Goal: Task Accomplishment & Management: Complete application form

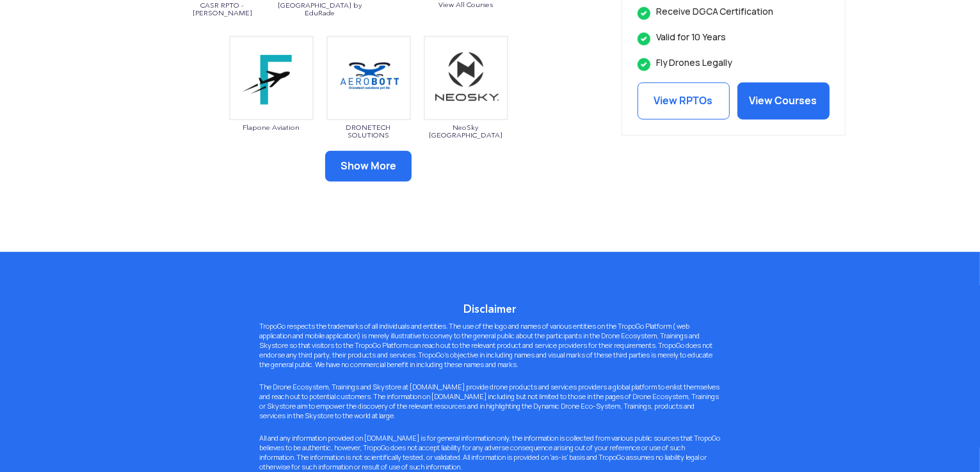
scroll to position [682, 0]
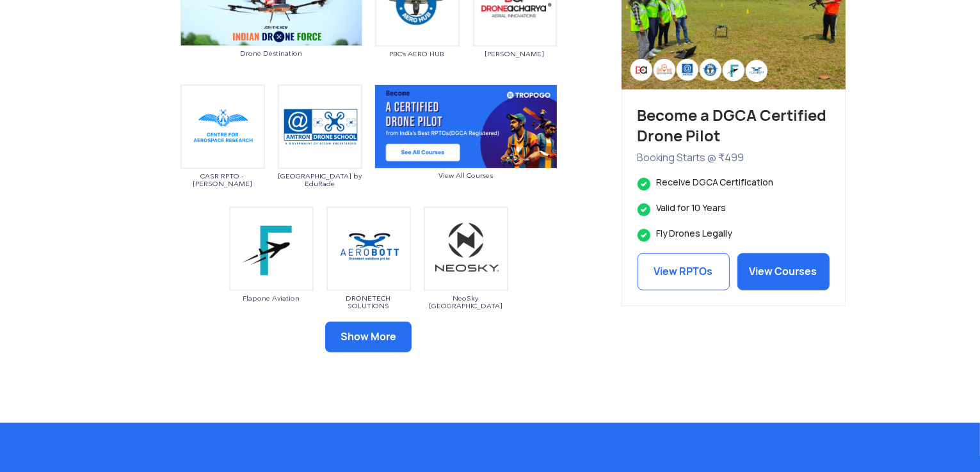
click at [399, 343] on button "Show More" at bounding box center [368, 337] width 86 height 31
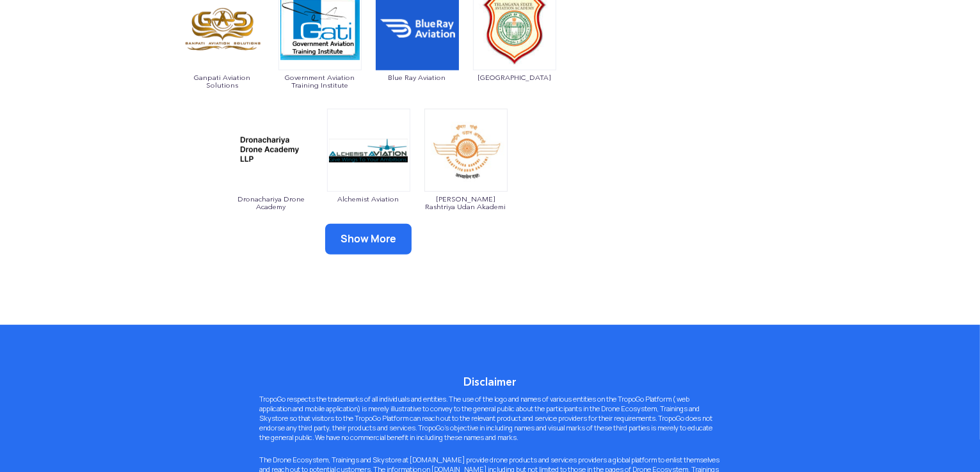
click at [367, 240] on button "Show More" at bounding box center [368, 239] width 86 height 31
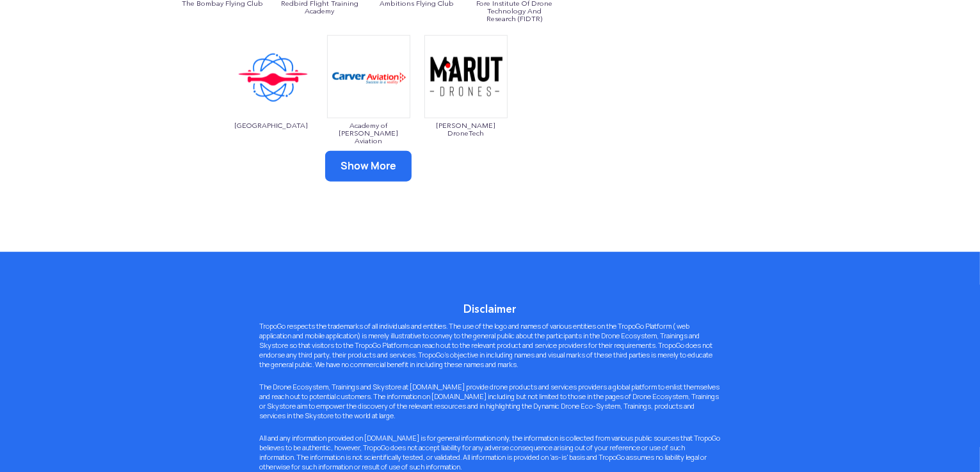
scroll to position [1365, 0]
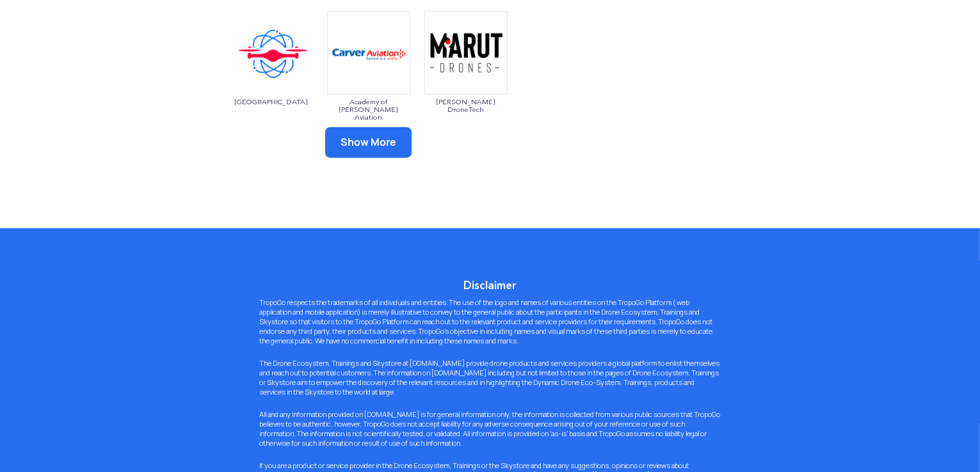
click at [376, 147] on button "Show More" at bounding box center [368, 142] width 86 height 31
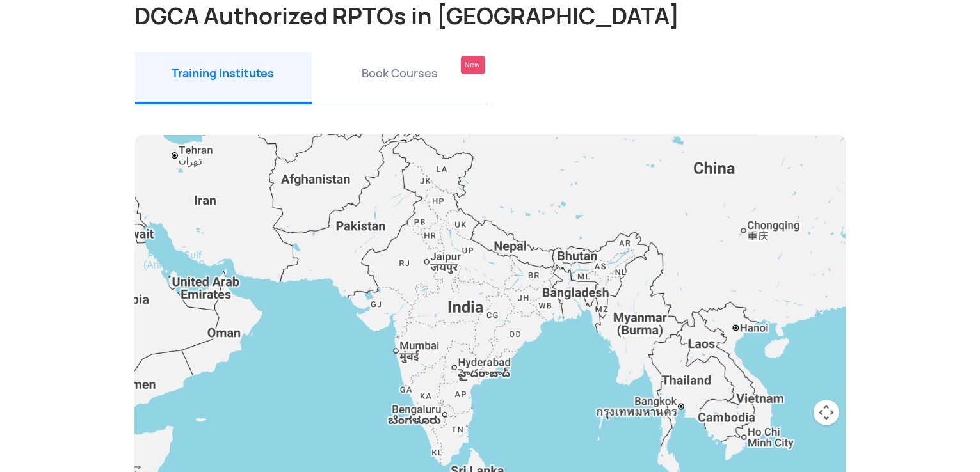
scroll to position [0, 0]
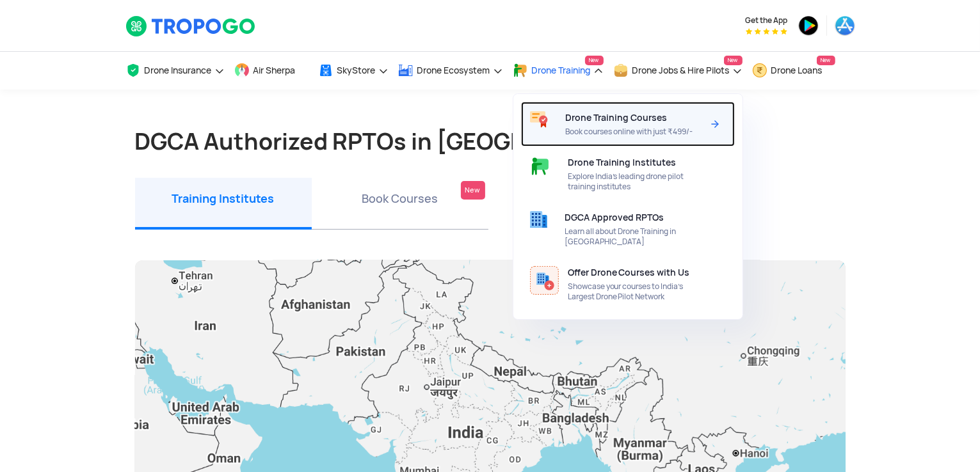
click at [632, 126] on div "Drone Training Courses Book courses online with just ₹499/-" at bounding box center [636, 124] width 143 height 45
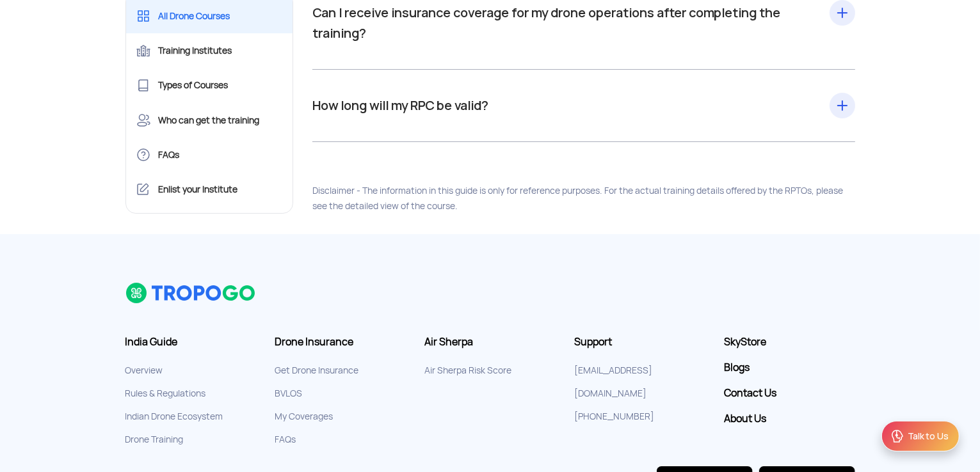
scroll to position [14445, 0]
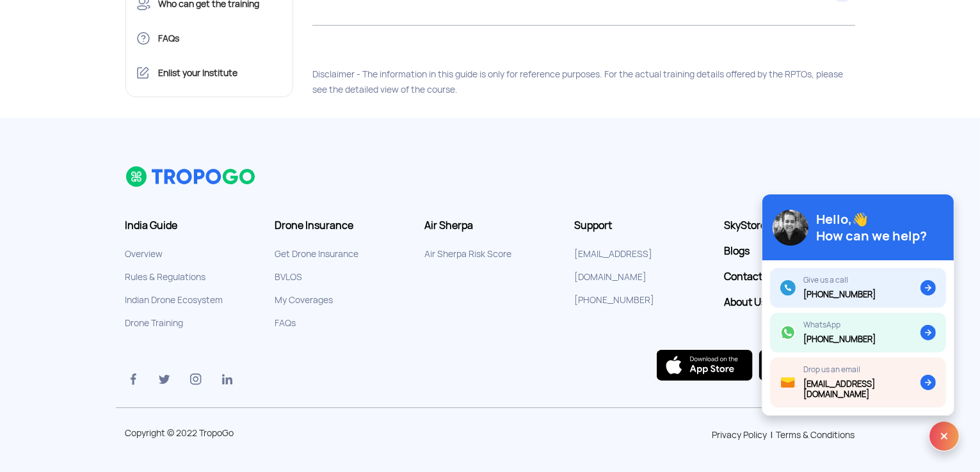
click at [380, 315] on li "FAQs" at bounding box center [340, 323] width 131 height 23
click at [171, 300] on link "Indian Drone Ecosystem" at bounding box center [174, 300] width 98 height 12
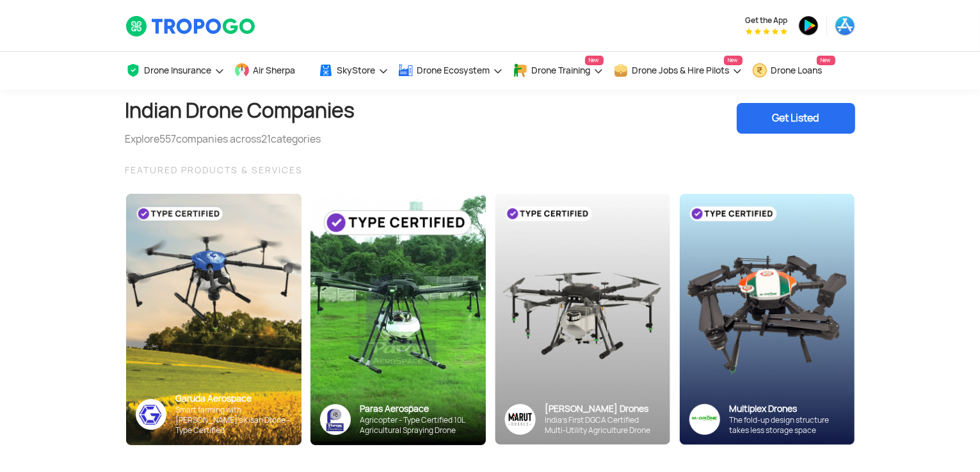
click at [799, 122] on div "Get Listed" at bounding box center [796, 118] width 118 height 31
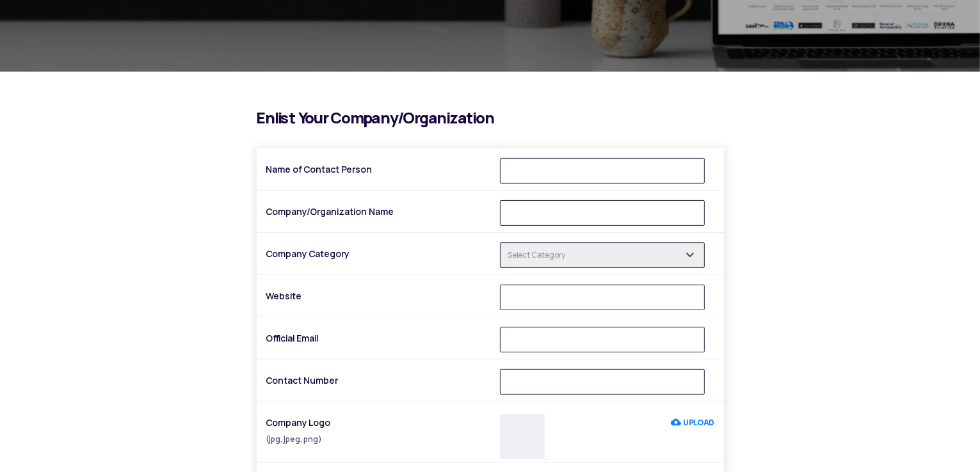
scroll to position [341, 0]
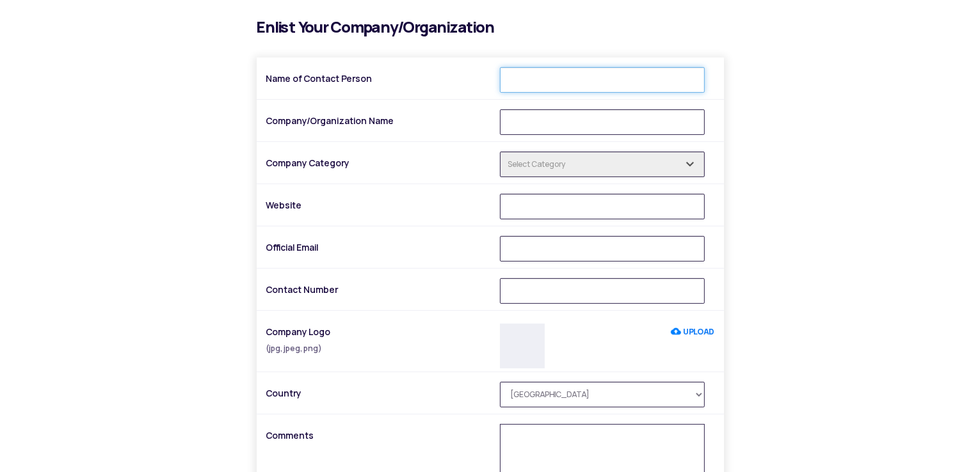
click at [527, 83] on input "Name of Contact Person" at bounding box center [602, 80] width 205 height 26
type input "[PERSON_NAME] [PERSON_NAME]"
click at [561, 123] on input "Company/Organization Name" at bounding box center [602, 122] width 205 height 26
type input "Agmay Technologies Private Limited"
type input "[EMAIL_ADDRESS][DOMAIN_NAME]"
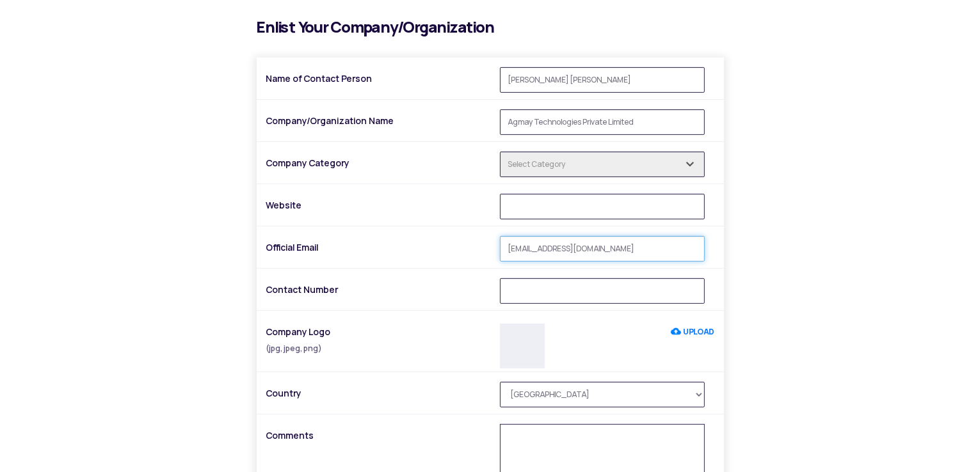
type input "09010410128"
click at [568, 163] on input "text" at bounding box center [602, 165] width 205 height 26
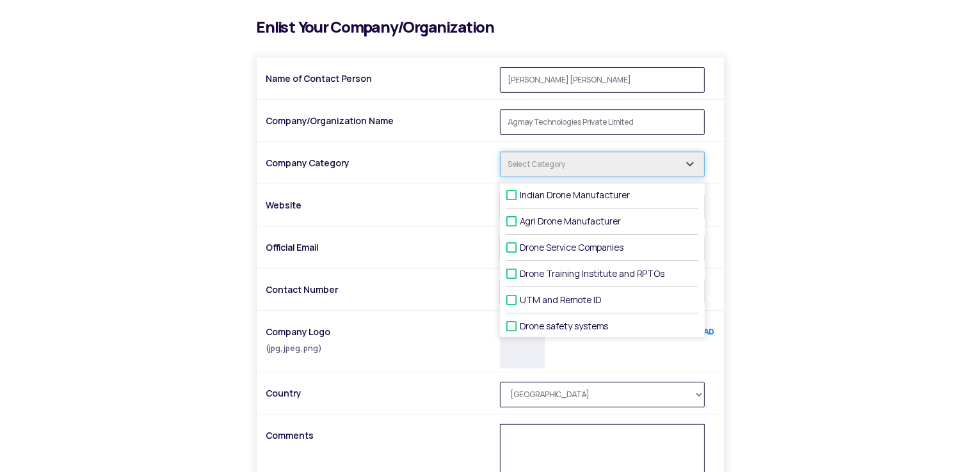
scroll to position [0, 0]
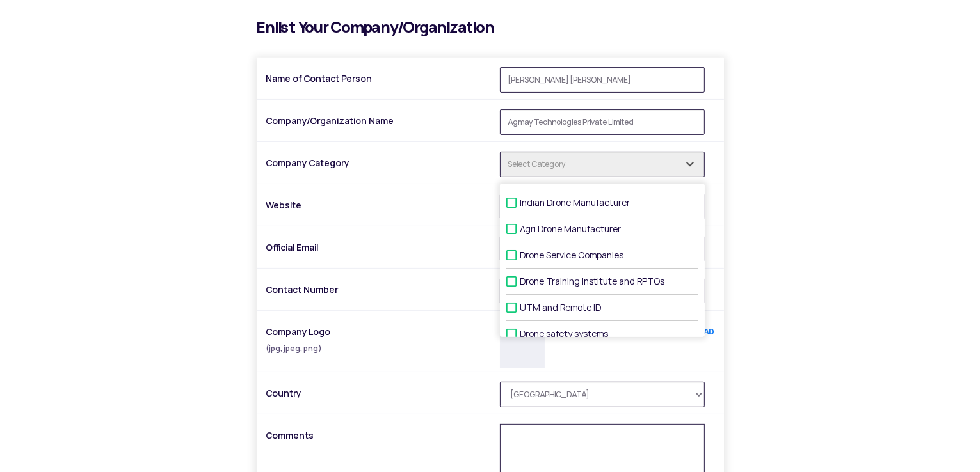
click at [514, 200] on span at bounding box center [511, 195] width 10 height 10
click at [520, 202] on input "Indian Drone Manufacturer" at bounding box center [524, 203] width 8 height 8
checkbox input "true"
type input "1 selected"
click at [514, 253] on span at bounding box center [511, 248] width 10 height 10
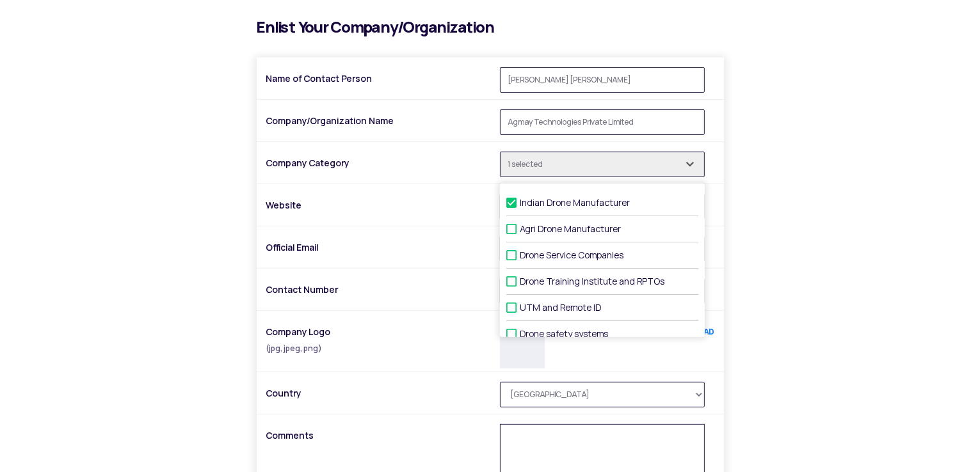
click at [520, 255] on input "Drone Service Companies" at bounding box center [524, 255] width 8 height 8
checkbox input "true"
type input "2 selected"
click at [513, 279] on span at bounding box center [511, 274] width 10 height 10
click at [520, 280] on input "Drone Training Institute and RPTOs" at bounding box center [524, 282] width 8 height 8
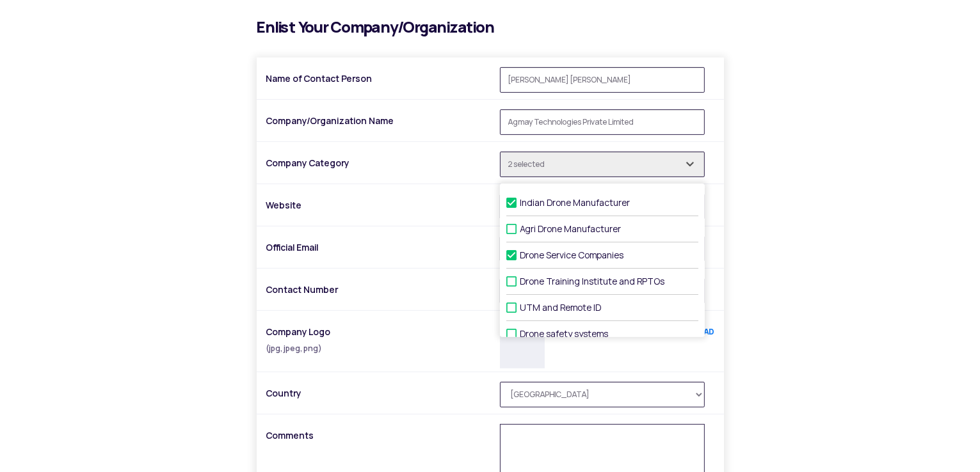
checkbox input "true"
type input "3 selected"
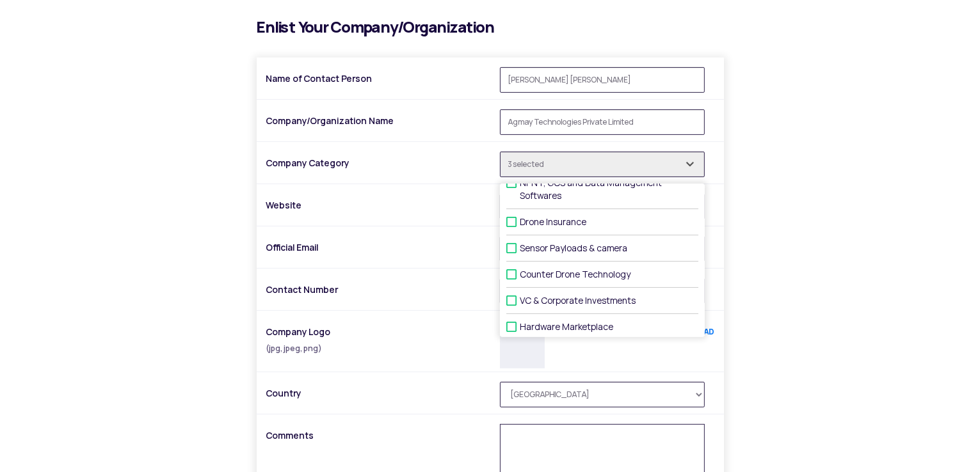
scroll to position [186, 0]
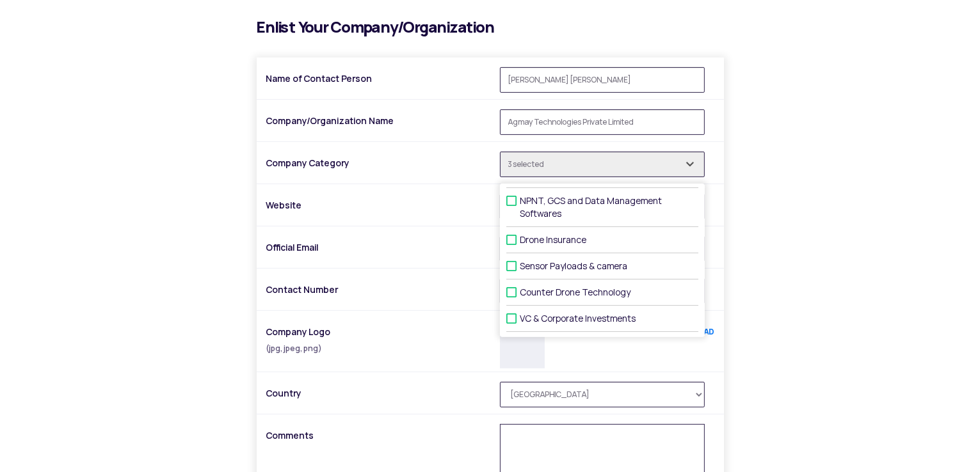
drag, startPoint x: 700, startPoint y: 257, endPoint x: 699, endPoint y: 269, distance: 12.2
click at [699, 269] on div "Indian Drone Manufacturer Agri Drone Manufacturer Drone Service Companies Drone…" at bounding box center [602, 261] width 205 height 154
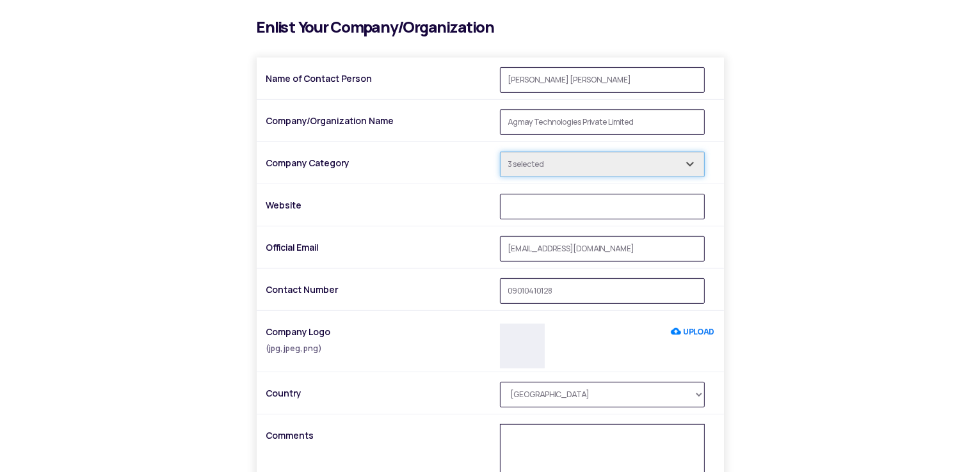
click at [662, 166] on input "3 selected" at bounding box center [602, 165] width 205 height 26
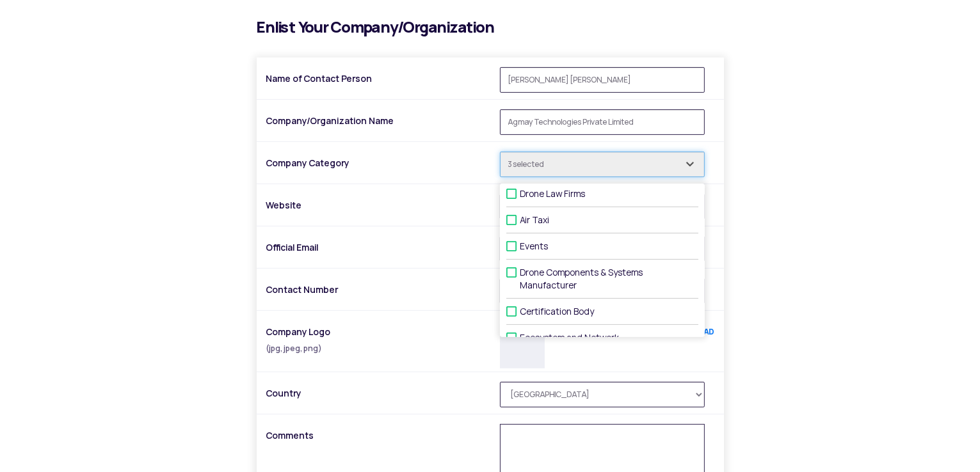
scroll to position [404, 0]
click at [513, 214] on span at bounding box center [511, 210] width 10 height 10
click at [520, 214] on input "Air Taxi" at bounding box center [524, 218] width 8 height 8
checkbox input "true"
type input "4 selected"
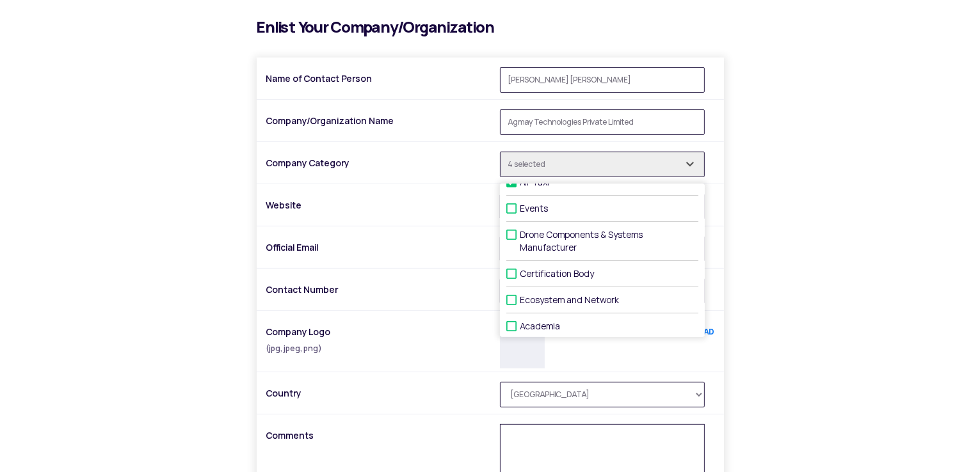
scroll to position [445, 0]
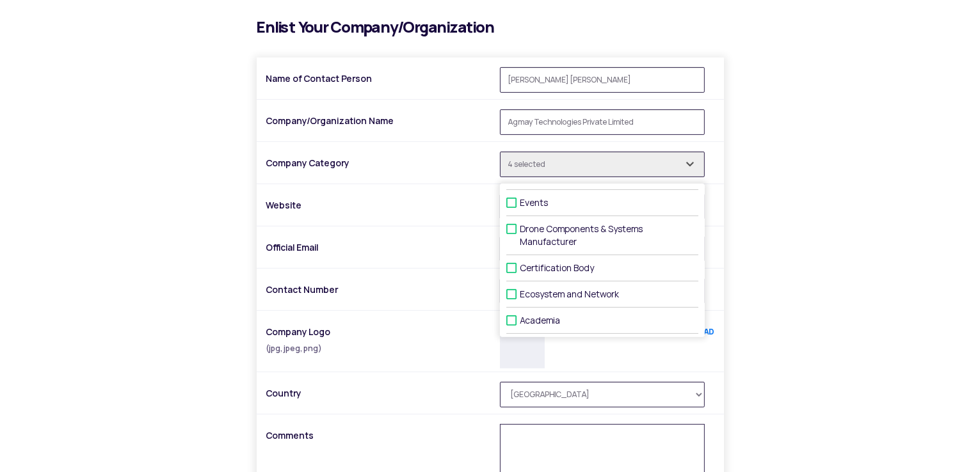
click at [509, 313] on span at bounding box center [511, 313] width 10 height 10
click at [520, 317] on input "Academia" at bounding box center [524, 321] width 8 height 8
checkbox input "true"
type input "5 selected"
click at [514, 291] on span at bounding box center [511, 287] width 10 height 10
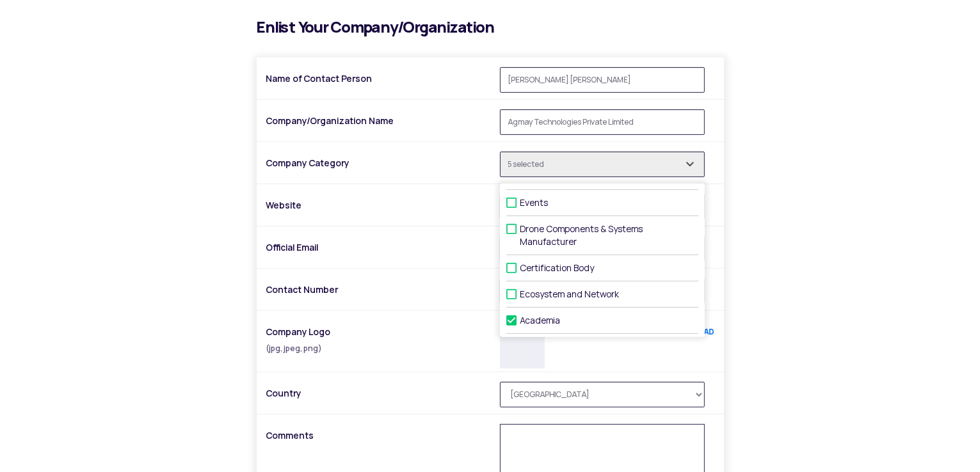
click at [520, 291] on input "Ecosystem and Network" at bounding box center [524, 295] width 8 height 8
checkbox input "true"
type input "6 selected"
click at [750, 228] on div "i Enlist Your Company/Organization Name of Contact Person Ajay Sagar Mamidi Com…" at bounding box center [490, 306] width 749 height 575
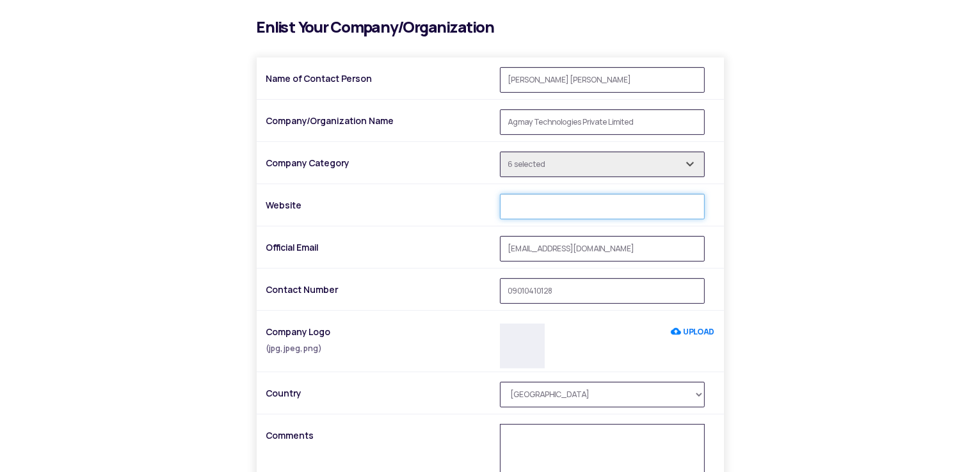
click at [554, 207] on input "Website" at bounding box center [602, 207] width 205 height 26
paste input "https://agmay.in/"
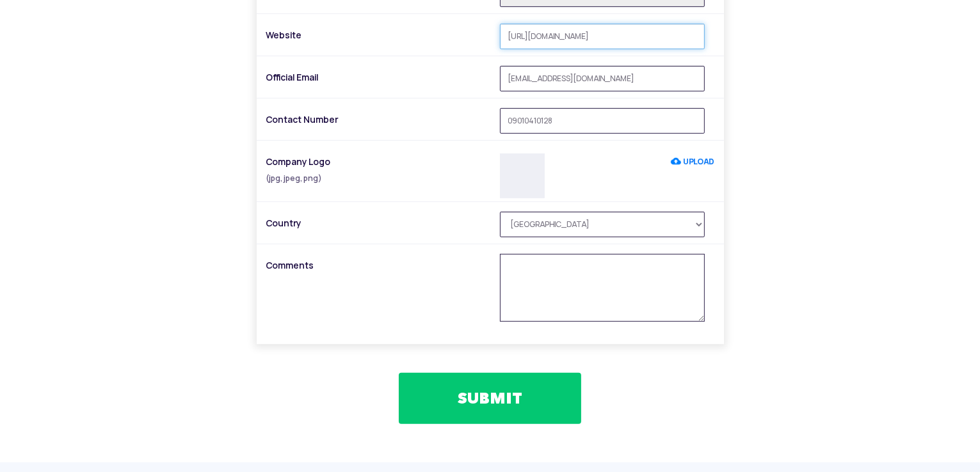
scroll to position [512, 0]
type input "https://agmay.in/"
click at [526, 120] on input "09010410128" at bounding box center [602, 121] width 205 height 26
drag, startPoint x: 575, startPoint y: 116, endPoint x: 463, endPoint y: 110, distance: 112.1
click at [463, 110] on div "Contact Number 09010410128" at bounding box center [490, 124] width 467 height 33
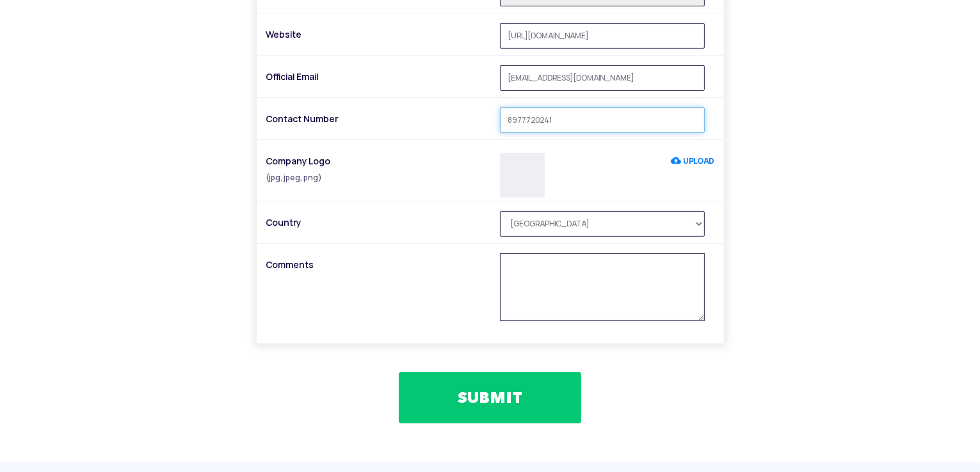
type input "8977720241"
click at [687, 162] on label "UPLOAD" at bounding box center [693, 161] width 44 height 23
click at [671, 162] on input "UPLOAD" at bounding box center [671, 161] width 0 height 23
click at [561, 267] on textarea at bounding box center [602, 287] width 205 height 68
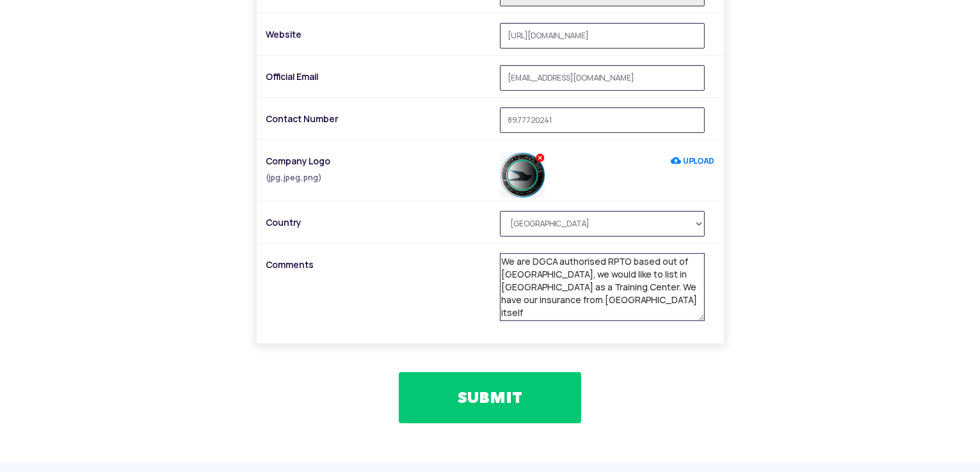
type textarea "We are DGCA authorised RPTO based out of Hyderabad, we would like to list in Tr…"
click at [518, 396] on button "SUBMIT" at bounding box center [490, 397] width 182 height 51
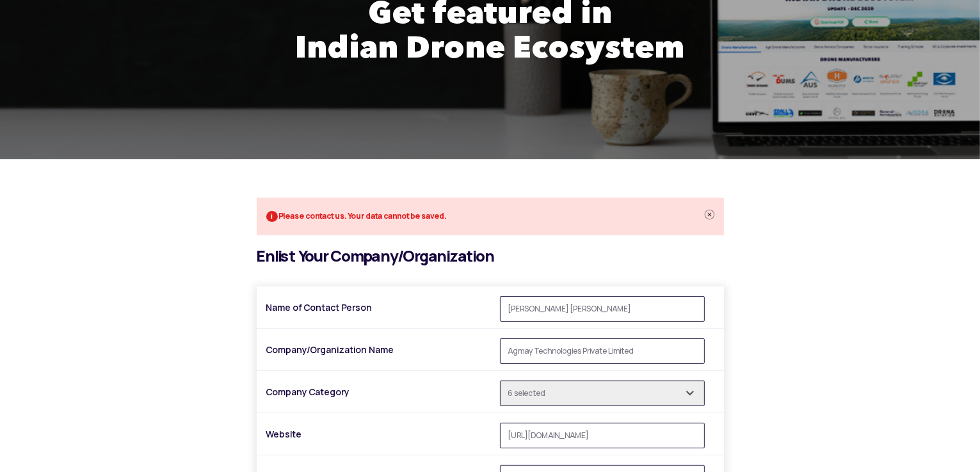
scroll to position [170, 0]
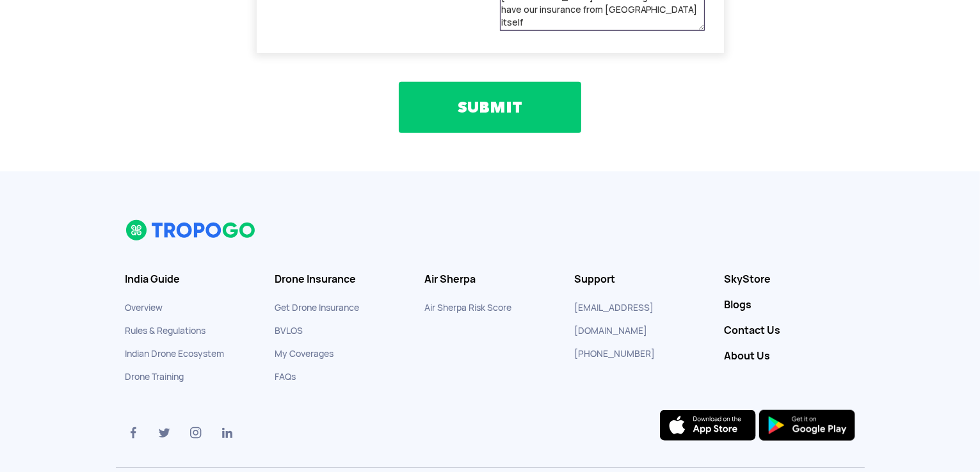
click at [491, 105] on button "SUBMIT" at bounding box center [490, 107] width 182 height 51
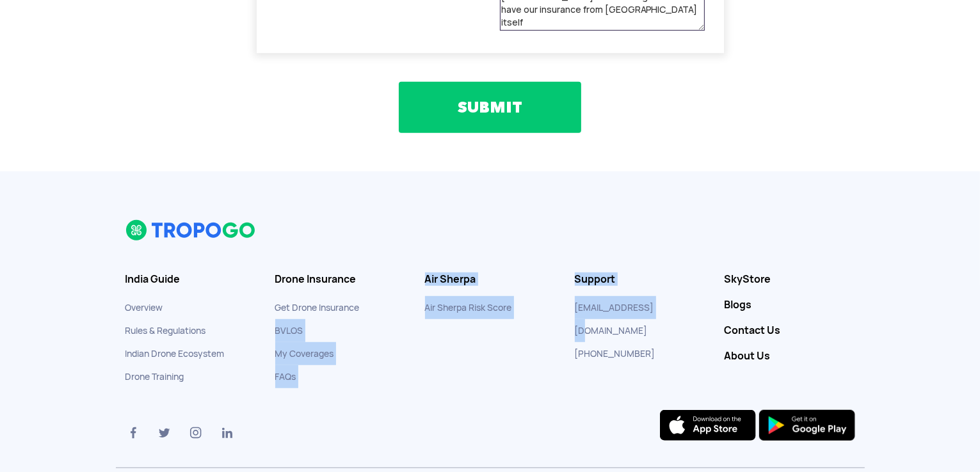
drag, startPoint x: 669, startPoint y: 309, endPoint x: 388, endPoint y: 306, distance: 281.6
click at [388, 306] on section "India Guide Overview Rules & Regulations Indian Drone Ecosystem Drone Training …" at bounding box center [490, 343] width 749 height 249
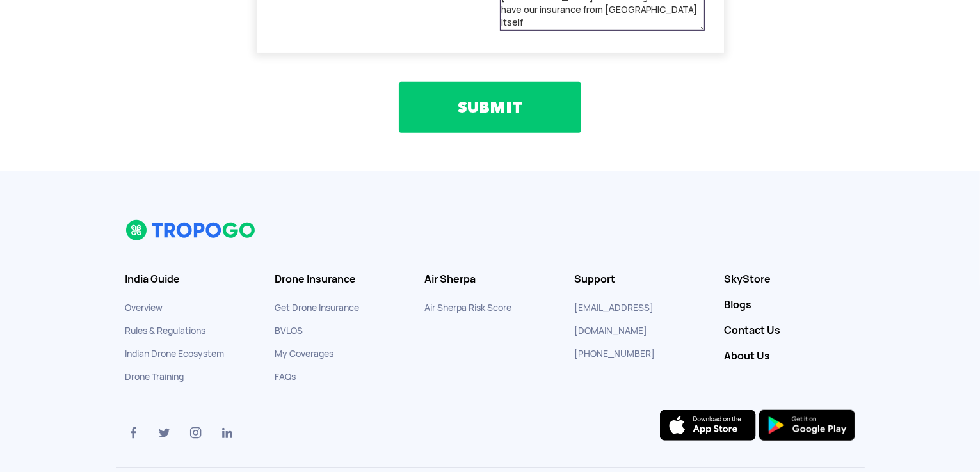
click at [435, 383] on div at bounding box center [490, 311] width 749 height 184
click at [474, 305] on link "Air Sherpa Risk Score" at bounding box center [468, 308] width 87 height 12
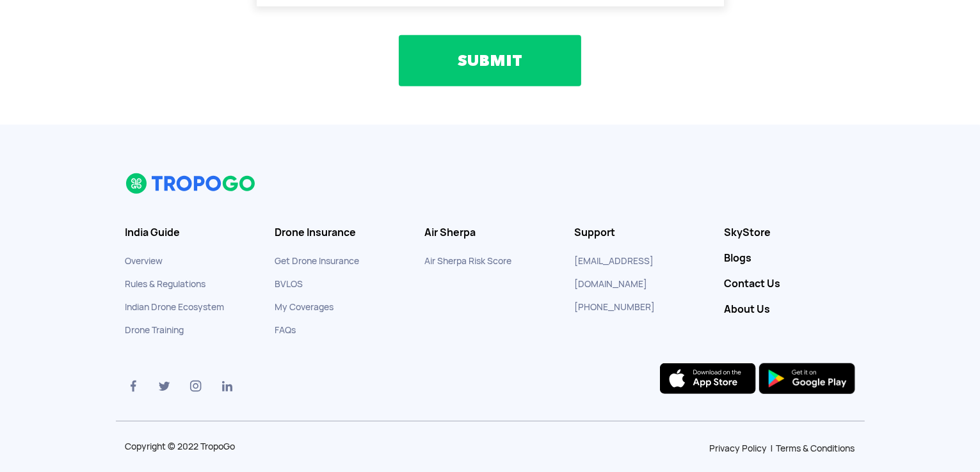
scroll to position [853, 0]
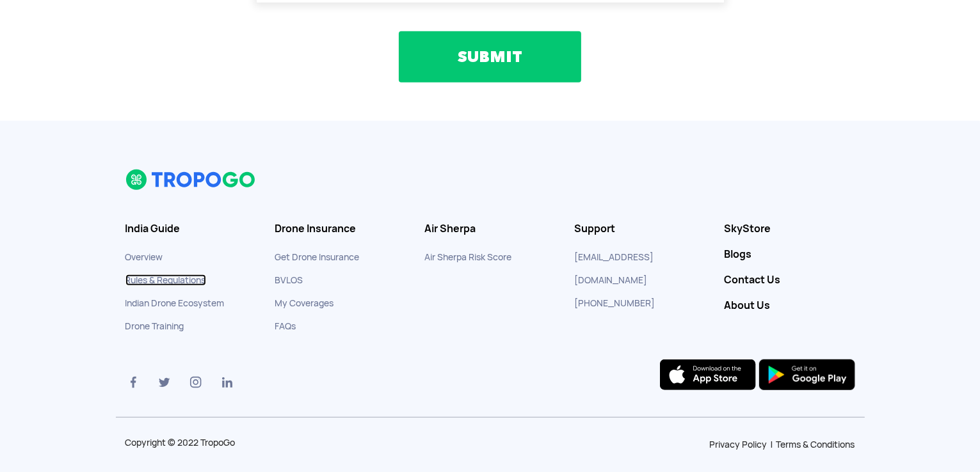
click at [166, 278] on link "Rules & Regulations" at bounding box center [165, 281] width 81 height 12
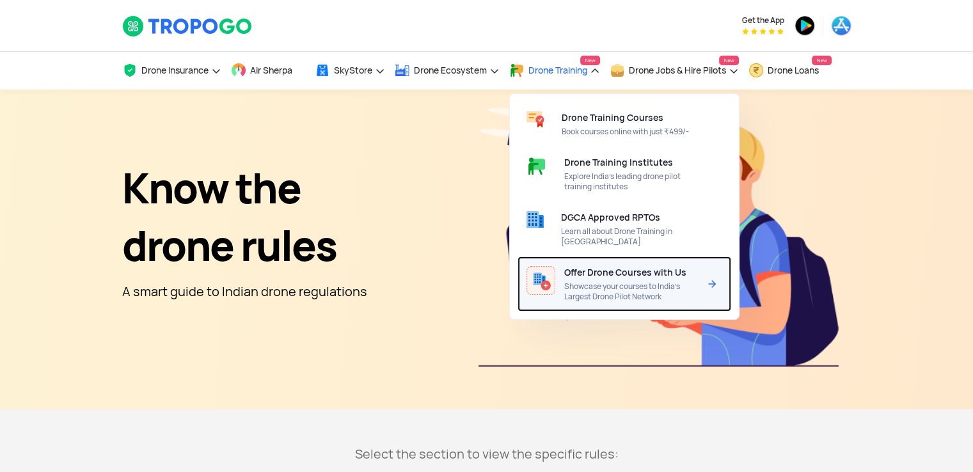
click at [625, 282] on span "Showcase your courses to India’s Largest Drone Pilot Network" at bounding box center [631, 292] width 135 height 20
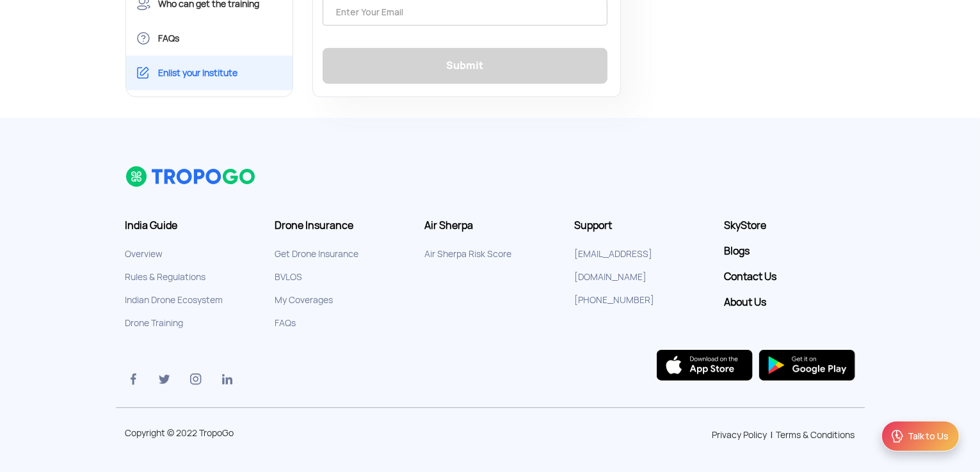
scroll to position [48, 0]
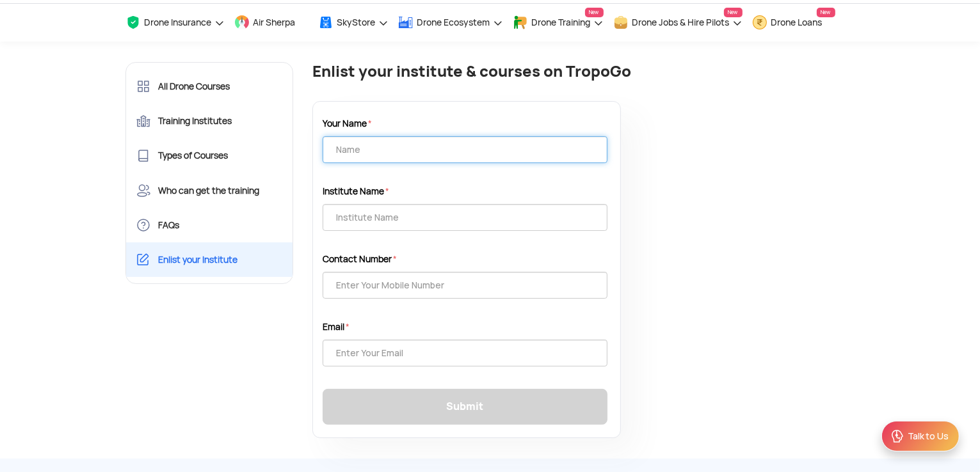
click at [494, 154] on input "text" at bounding box center [465, 149] width 285 height 27
type input "[PERSON_NAME]"
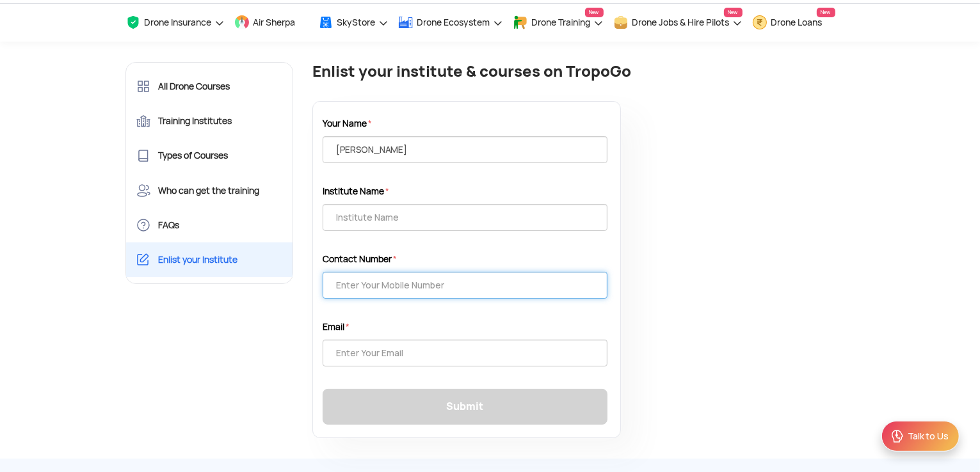
type input "9010410128"
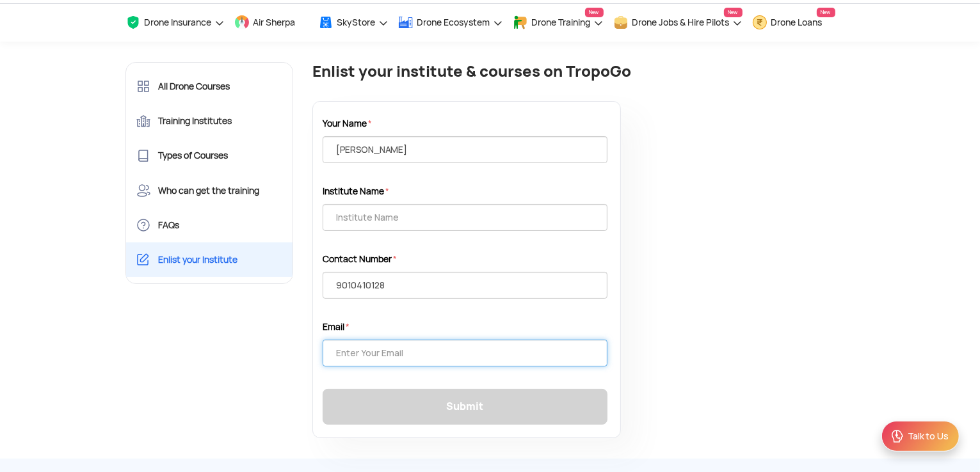
type input "[EMAIL_ADDRESS][DOMAIN_NAME]"
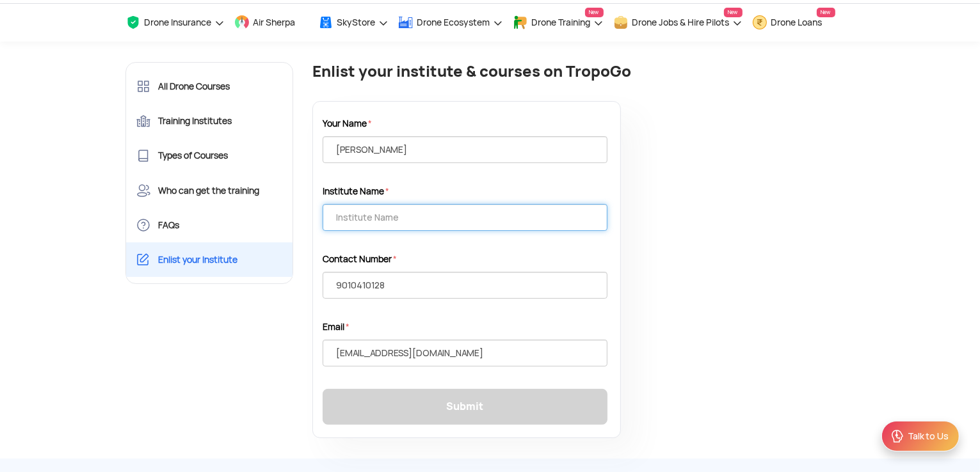
click at [468, 228] on input "text" at bounding box center [465, 217] width 285 height 27
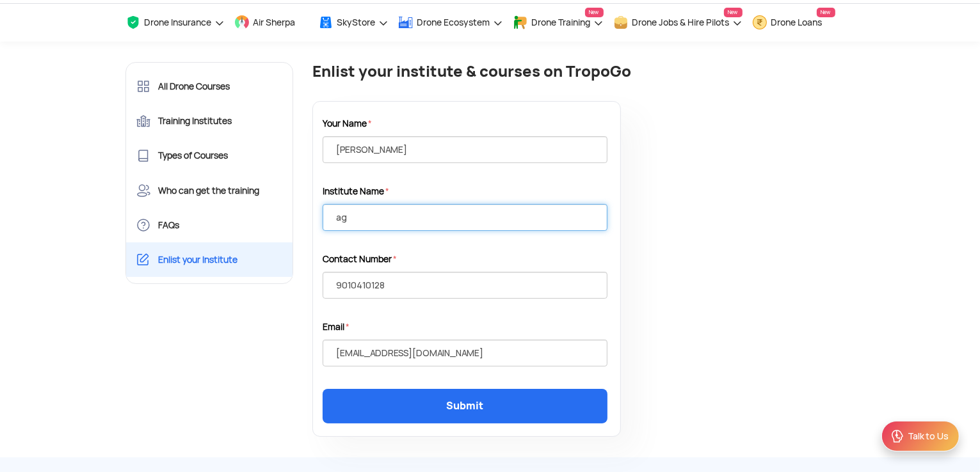
type input "a"
type input "Agmay Technologies Private Limited"
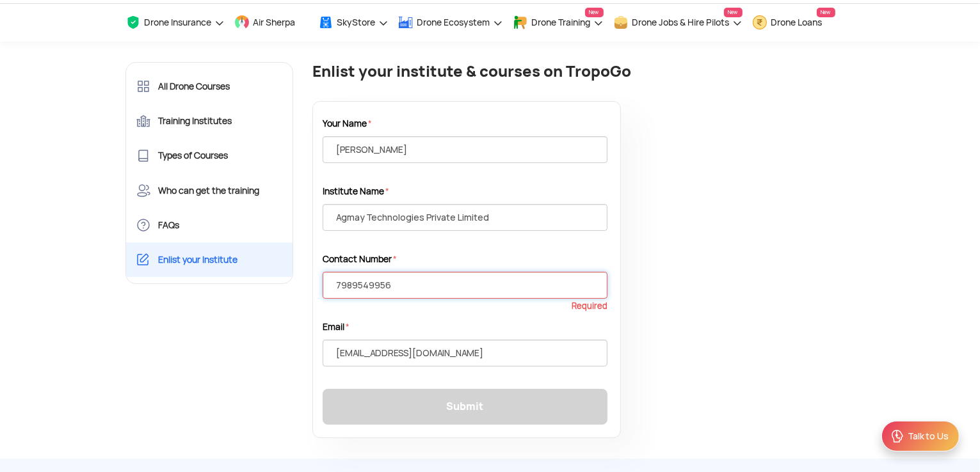
type input "7989549956"
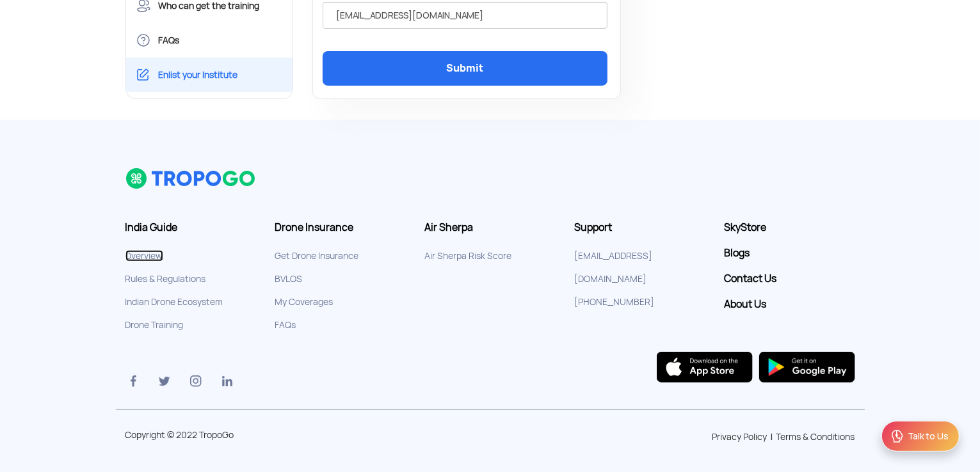
scroll to position [388, 0]
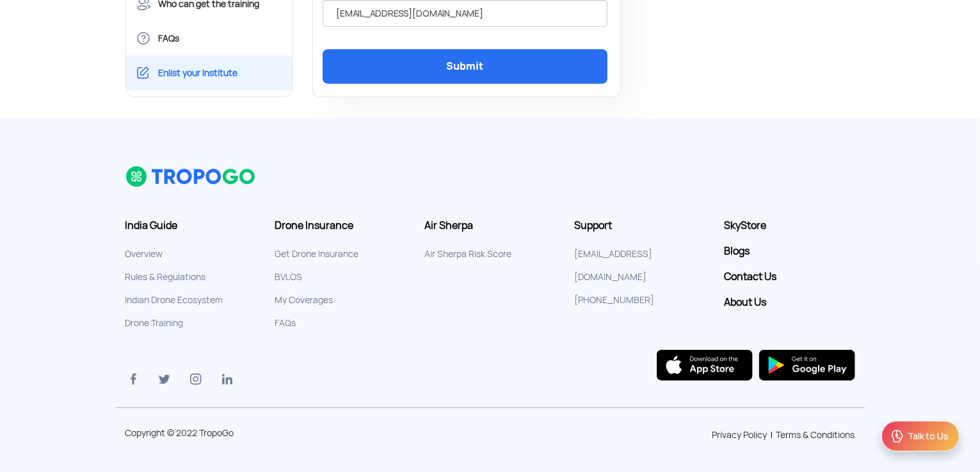
click at [465, 60] on link "Submit" at bounding box center [465, 66] width 285 height 35
